Goal: Transaction & Acquisition: Book appointment/travel/reservation

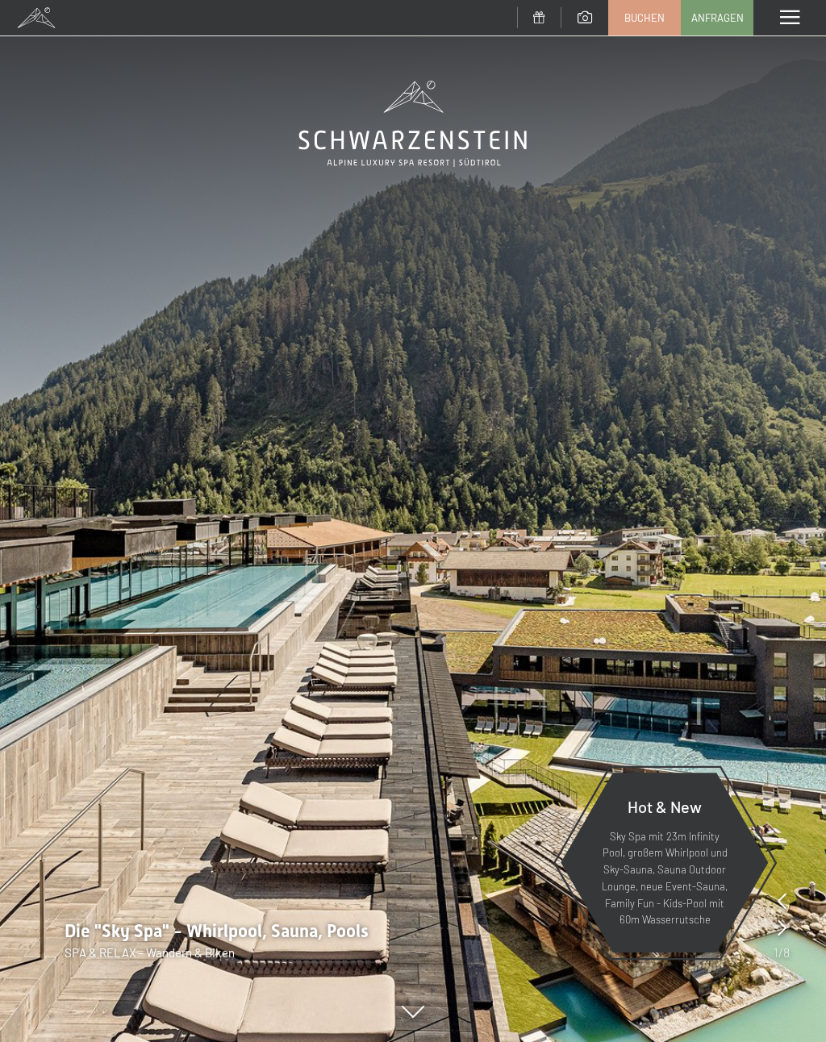
click at [781, 28] on div "Menü" at bounding box center [789, 17] width 73 height 35
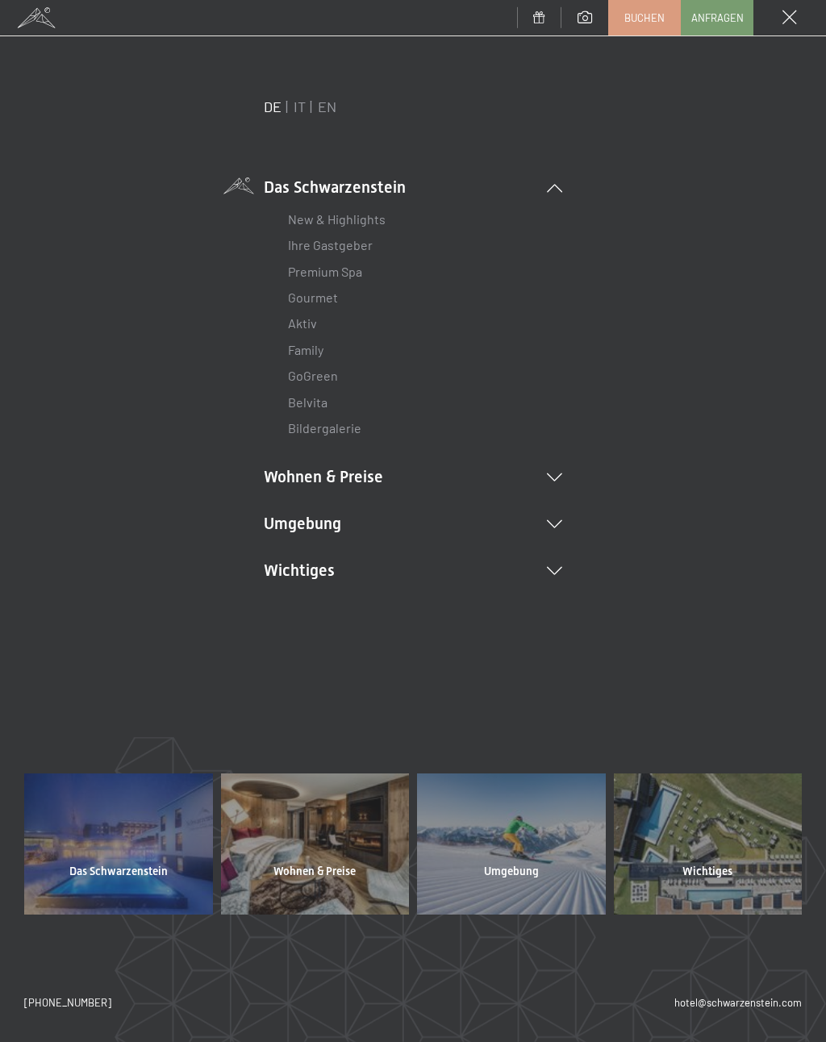
click at [560, 473] on icon at bounding box center [554, 477] width 15 height 8
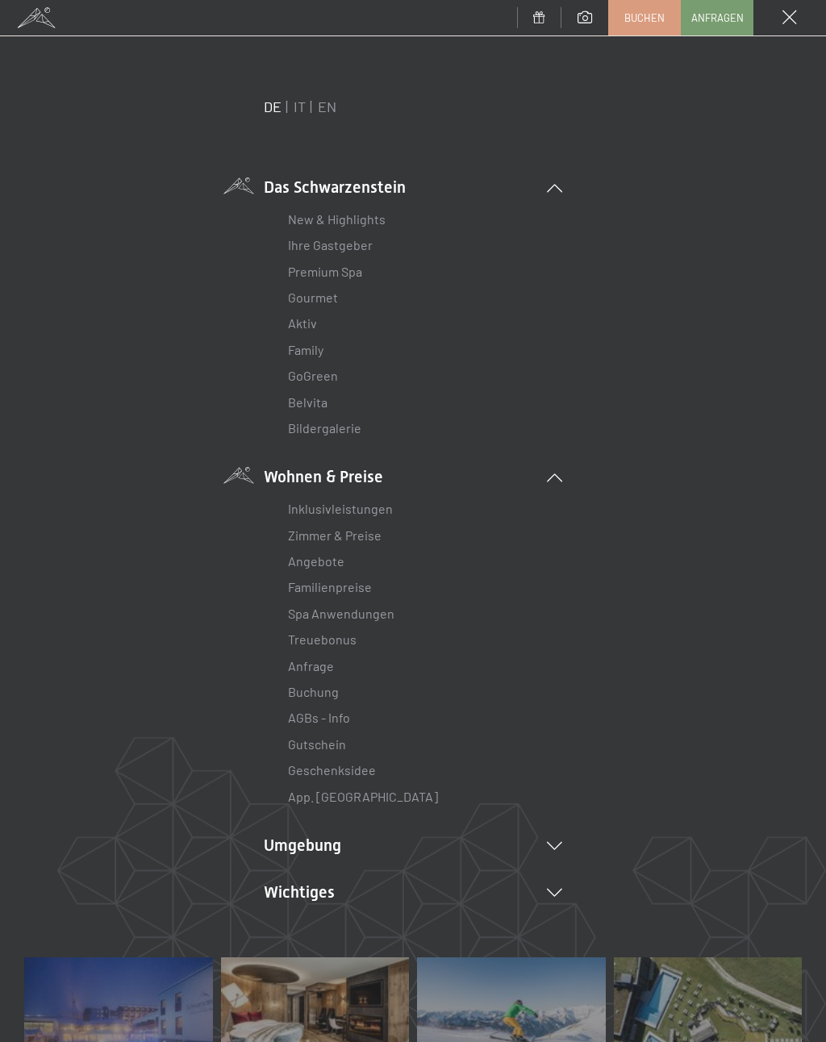
click at [371, 535] on link "Zimmer & Preise" at bounding box center [335, 534] width 94 height 15
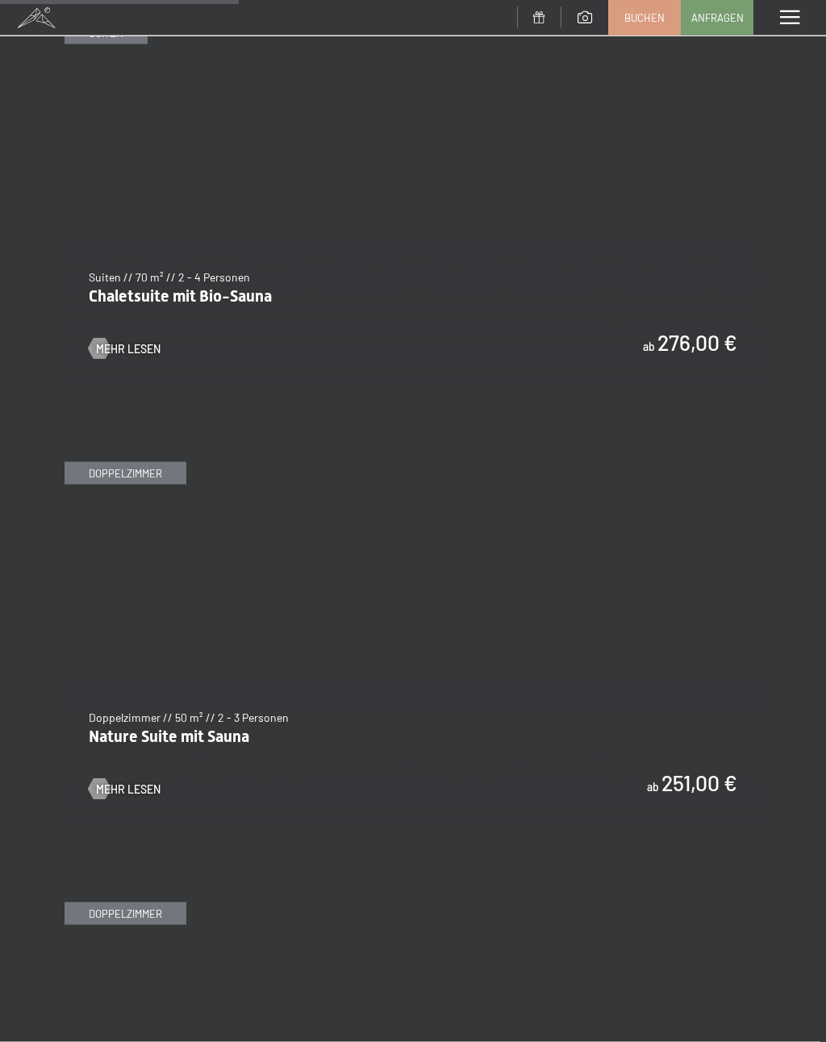
scroll to position [2069, 0]
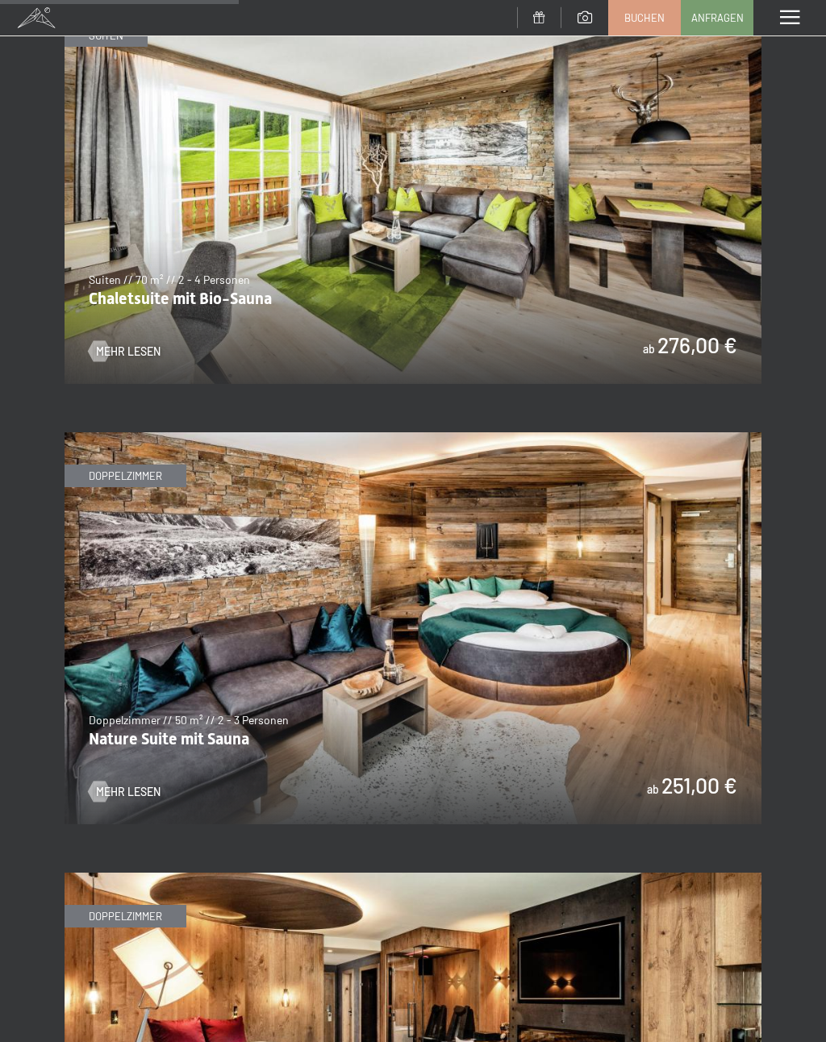
click at [676, 718] on img at bounding box center [412, 628] width 697 height 392
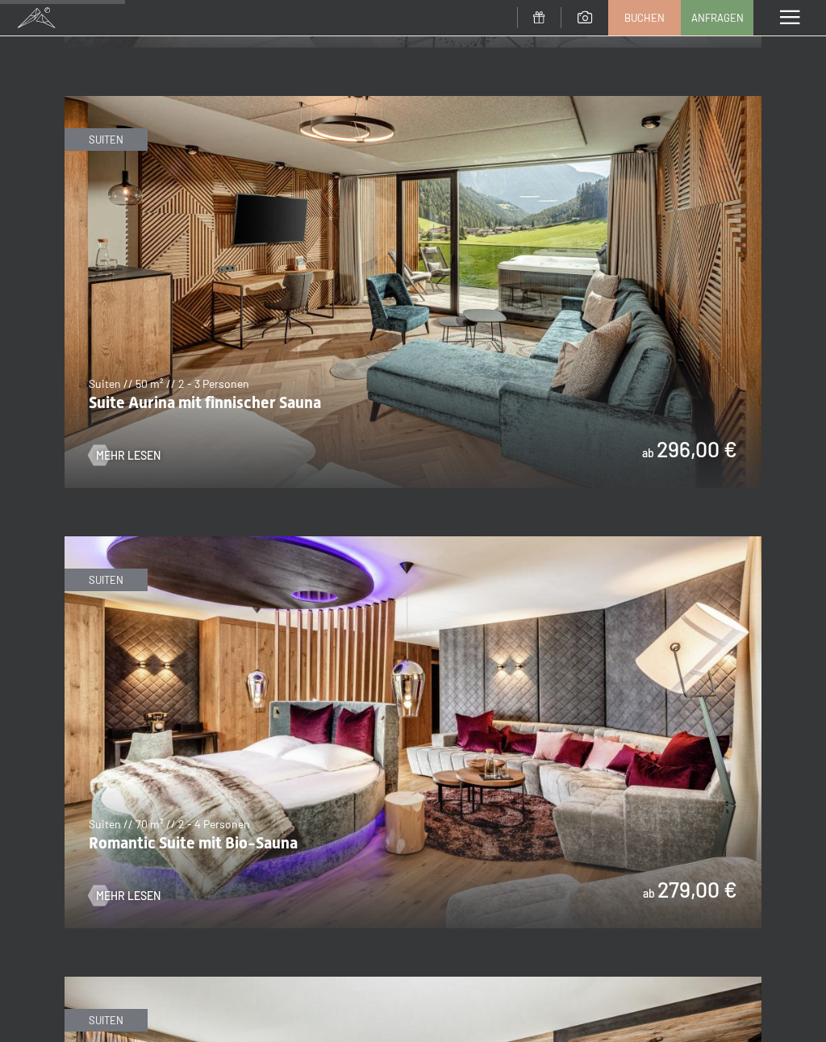
scroll to position [1085, 0]
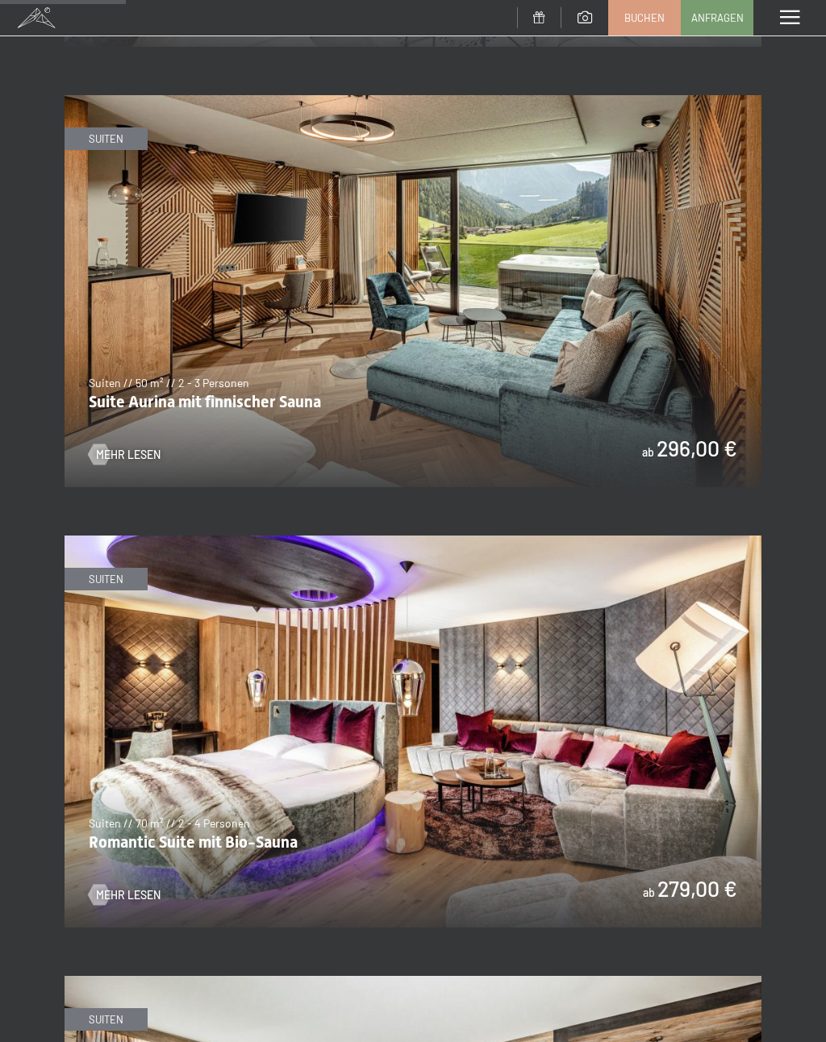
click at [160, 808] on img at bounding box center [412, 731] width 697 height 392
